Goal: Task Accomplishment & Management: Manage account settings

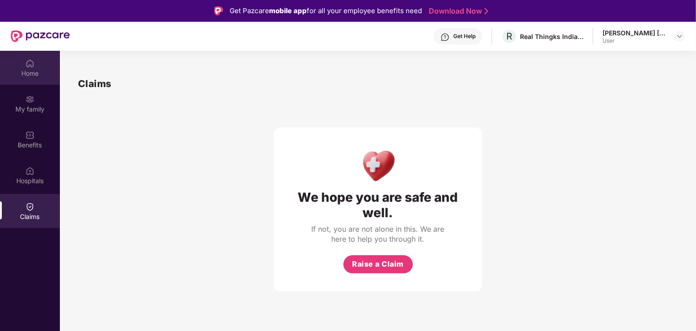
click at [20, 68] on div "Home" at bounding box center [30, 68] width 60 height 34
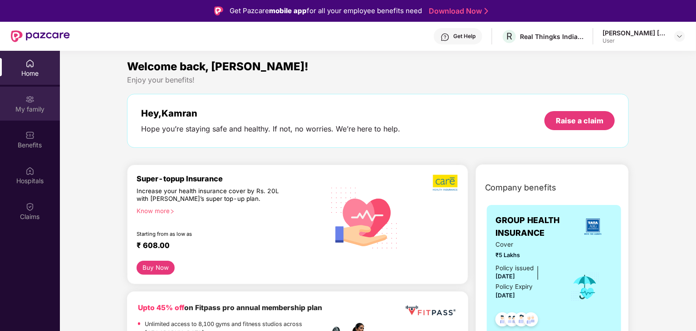
click at [26, 110] on div "My family" at bounding box center [30, 109] width 60 height 9
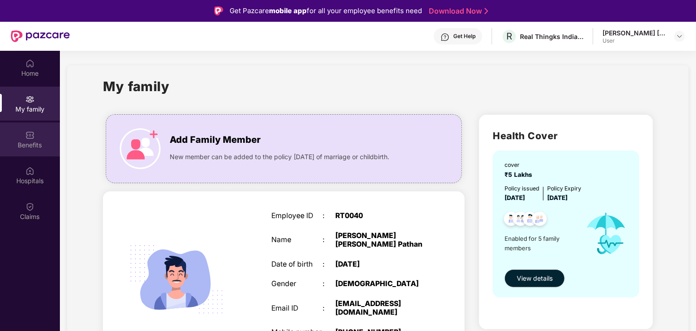
click at [26, 146] on div "Benefits" at bounding box center [30, 145] width 60 height 9
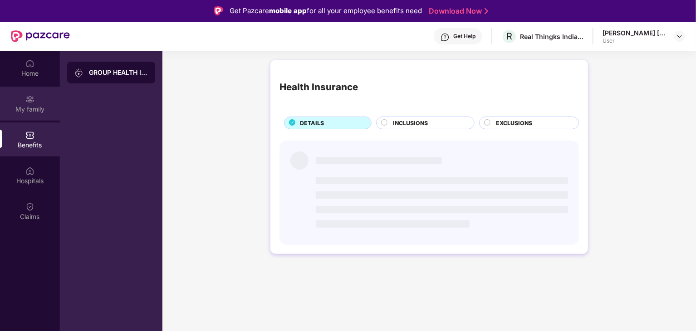
click at [13, 109] on div "My family" at bounding box center [30, 109] width 60 height 9
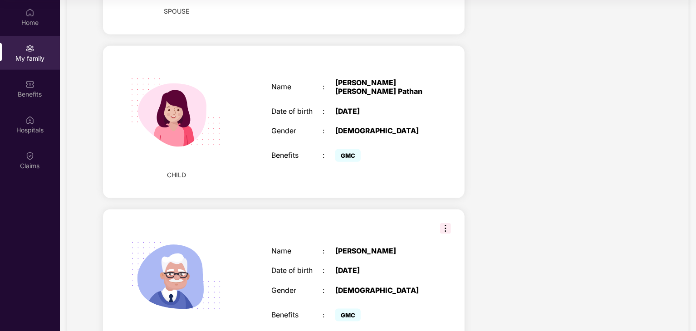
scroll to position [590, 0]
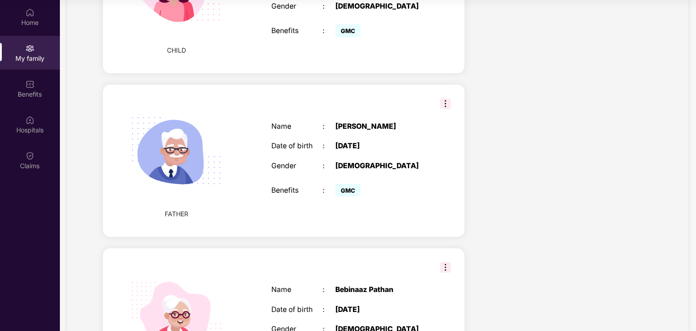
click at [444, 106] on img at bounding box center [445, 103] width 11 height 11
click at [410, 100] on div "FATHER Name : [PERSON_NAME] Date of birth : [DEMOGRAPHIC_DATA] Gender : [DEMOGR…" at bounding box center [283, 161] width 361 height 152
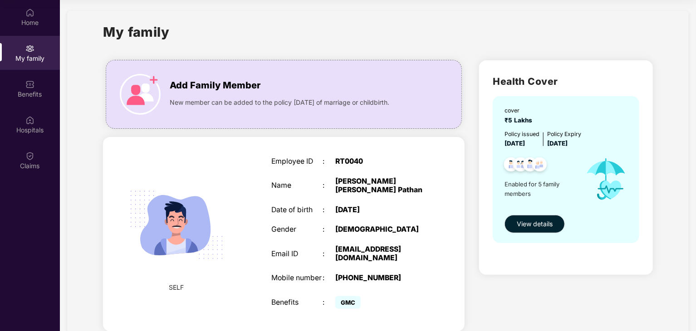
scroll to position [0, 0]
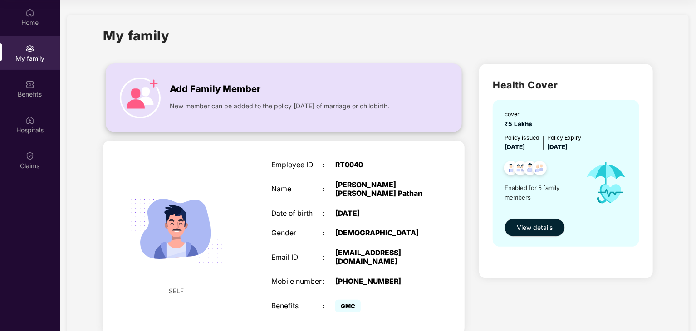
click at [223, 111] on div "Add Family Member New member can be added to the policy [DATE] of marriage or c…" at bounding box center [283, 98] width 355 height 50
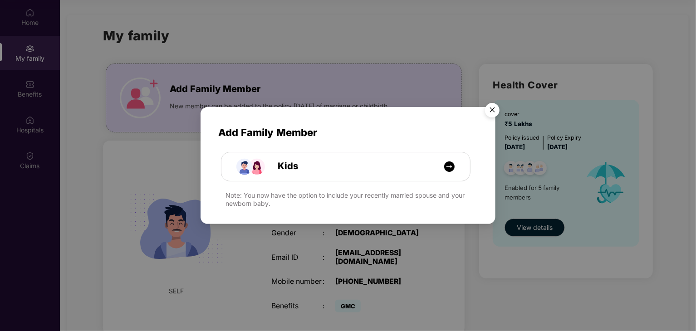
click at [488, 109] on img "Close" at bounding box center [491, 111] width 25 height 25
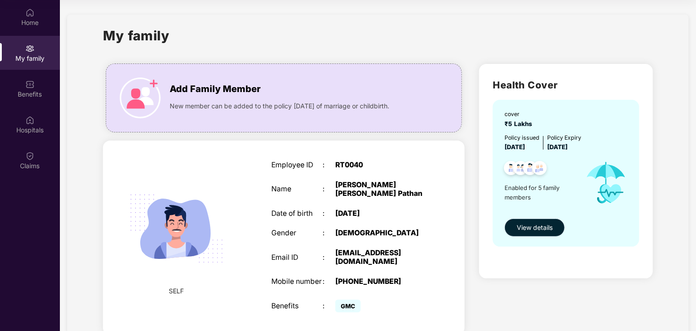
click at [517, 226] on span "View details" at bounding box center [535, 228] width 36 height 10
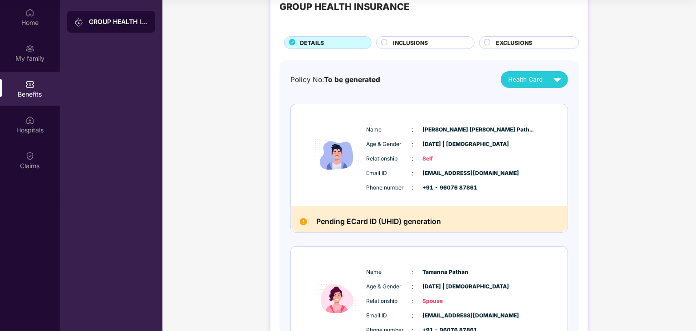
scroll to position [45, 0]
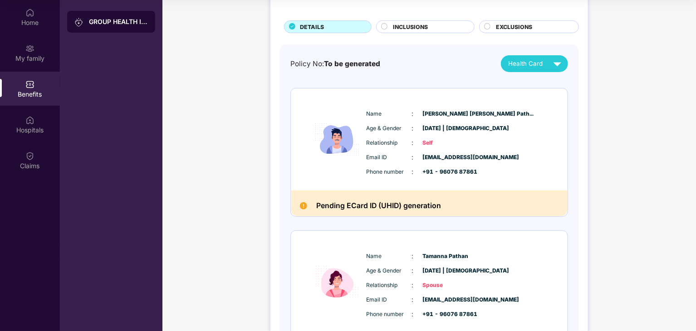
click at [334, 198] on div "Pending ECard ID (UHID) generation" at bounding box center [429, 203] width 277 height 26
click at [342, 205] on h2 "Pending ECard ID (UHID) generation" at bounding box center [378, 206] width 125 height 12
click at [530, 68] on span "Health Card" at bounding box center [525, 64] width 34 height 10
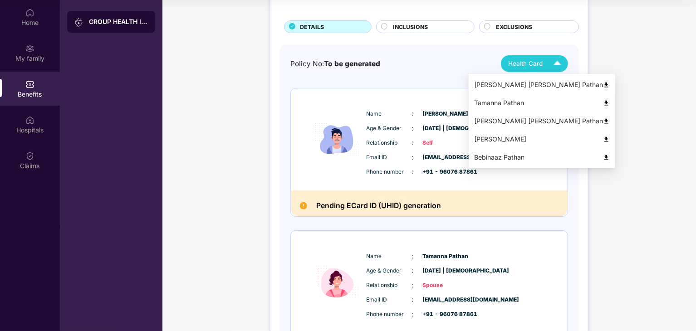
click at [590, 88] on div "[PERSON_NAME] [PERSON_NAME] Pathan" at bounding box center [542, 85] width 136 height 10
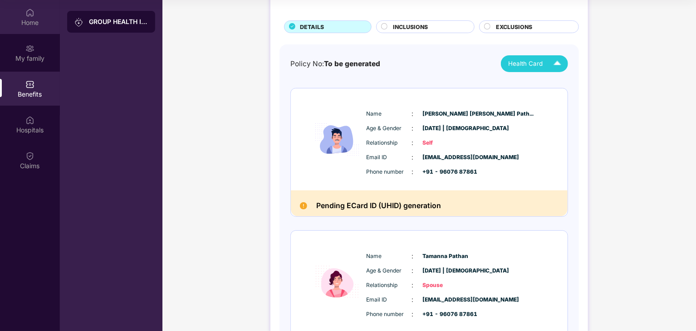
click at [39, 29] on div "Home" at bounding box center [30, 17] width 60 height 34
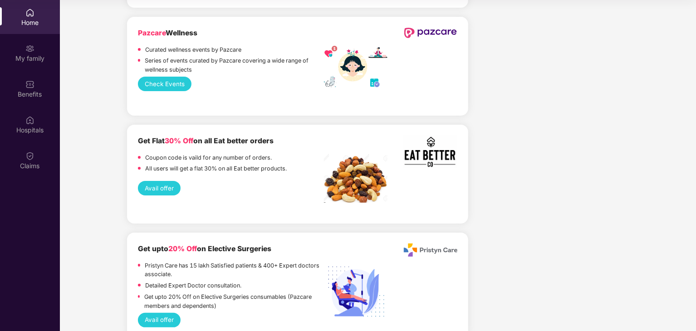
scroll to position [1860, 0]
